Goal: Information Seeking & Learning: Check status

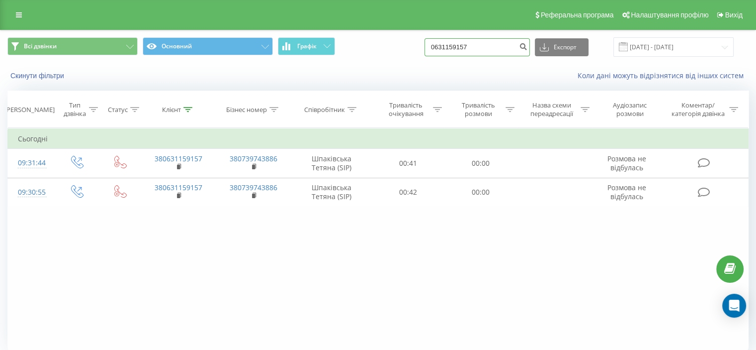
drag, startPoint x: 483, startPoint y: 45, endPoint x: 298, endPoint y: 67, distance: 186.3
click at [298, 67] on div "Всі дзвінки Основний Графік 0631159157 Експорт .csv .xls .xlsx 19.05.2025 - 19.…" at bounding box center [377, 58] width 755 height 57
paste input "0660367848"
type input "0660367848"
click at [528, 43] on icon "submit" at bounding box center [523, 45] width 8 height 6
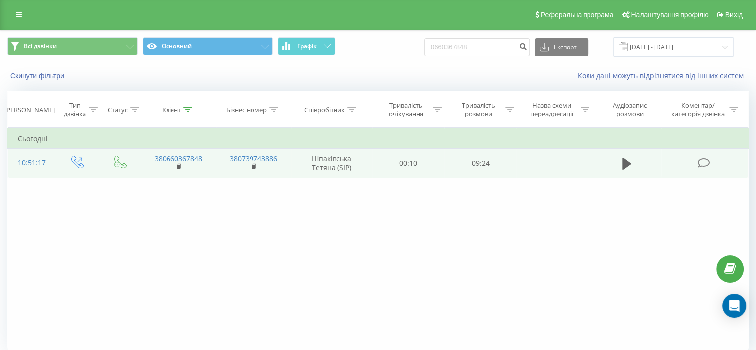
click at [707, 161] on icon at bounding box center [704, 163] width 12 height 10
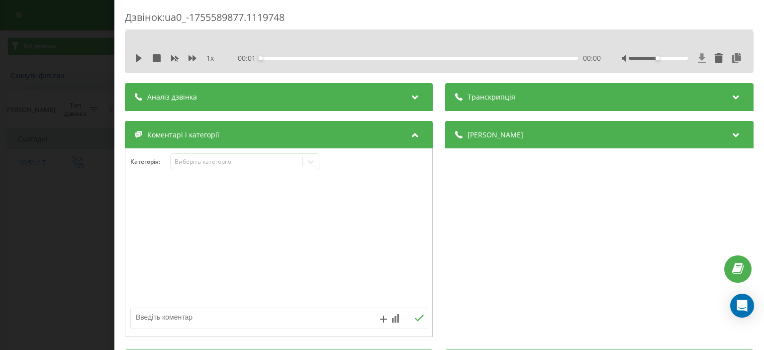
click at [698, 59] on icon at bounding box center [702, 58] width 8 height 10
